Goal: Information Seeking & Learning: Learn about a topic

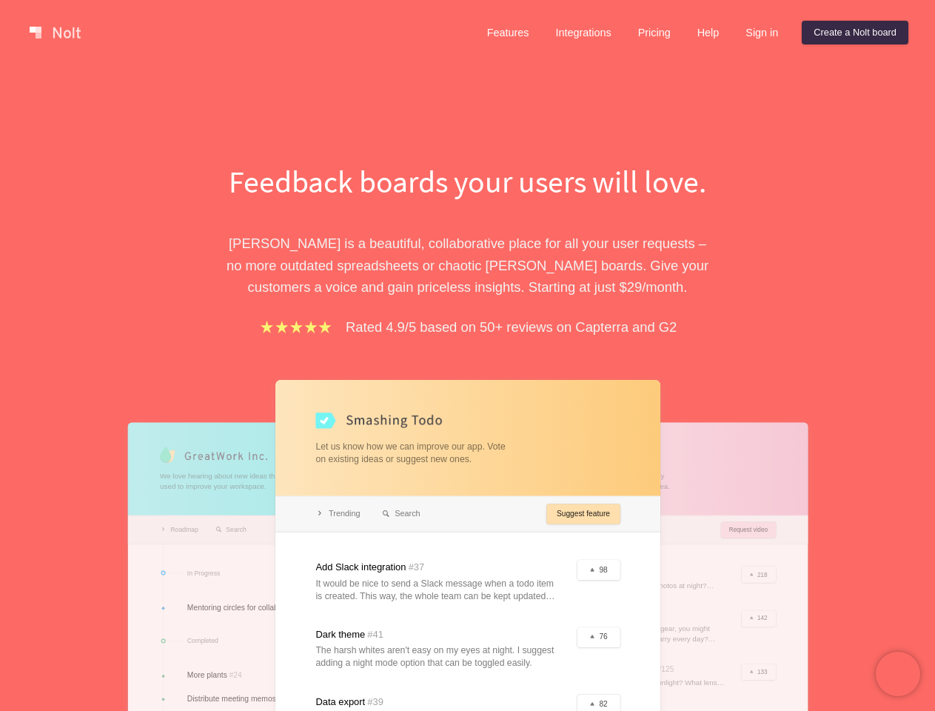
click at [467, 355] on div "Feedback boards your users will love. [PERSON_NAME] is a beautiful, collaborati…" at bounding box center [468, 532] width 511 height 744
click at [55, 33] on link at bounding box center [55, 33] width 63 height 24
click at [507, 33] on link "Features" at bounding box center [508, 33] width 66 height 24
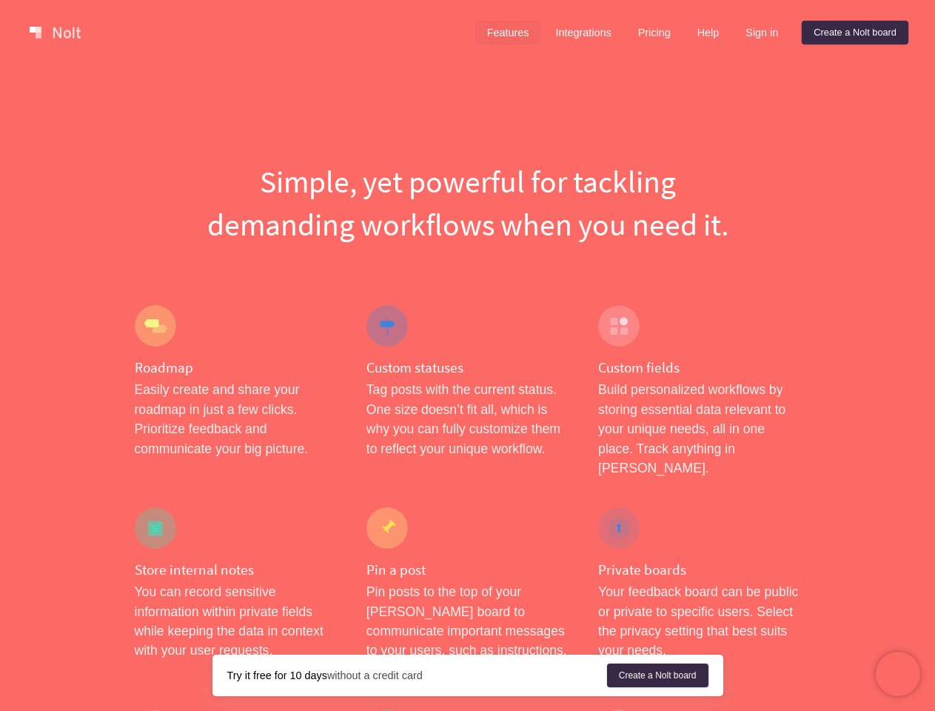
click at [582, 33] on link "Integrations" at bounding box center [582, 33] width 79 height 24
